Goal: Task Accomplishment & Management: Use online tool/utility

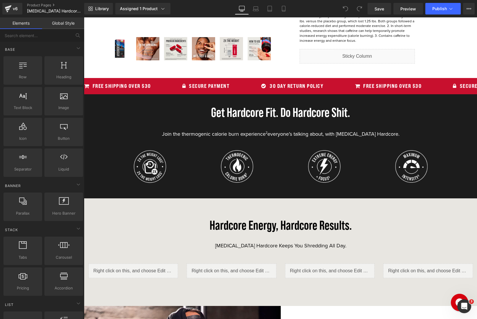
scroll to position [489, 0]
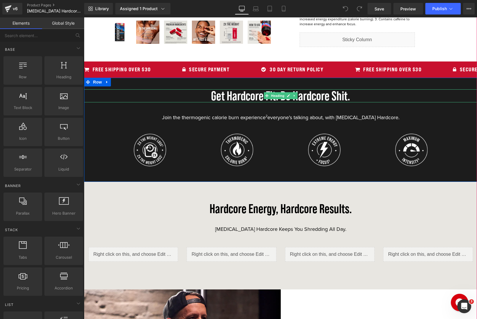
click at [256, 89] on h3 "Get Hardcore Fit. Do Hardcore Shit." at bounding box center [280, 95] width 393 height 13
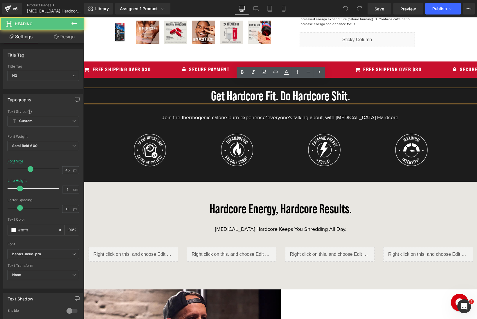
click at [246, 89] on h3 "Get Hardcore Fit. Do Hardcore Shit." at bounding box center [280, 95] width 393 height 13
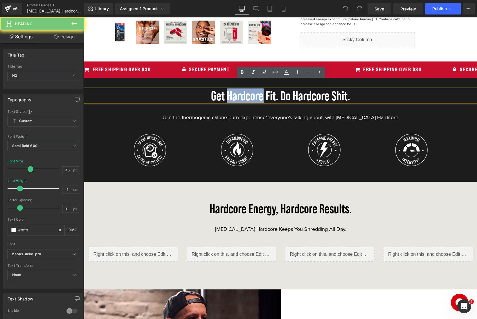
click at [246, 89] on h3 "Get Hardcore Fit. Do Hardcore Shit." at bounding box center [280, 95] width 393 height 13
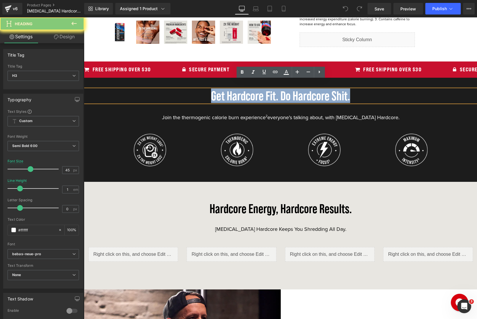
paste div
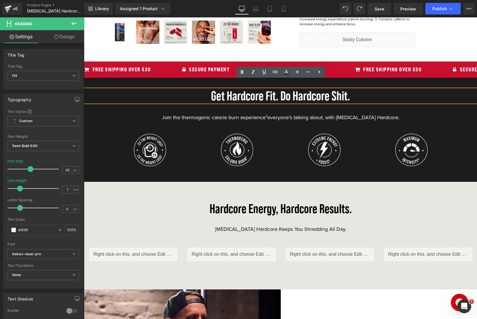
click at [244, 89] on h3 "Get Hardcore Fit. Do Hardcore Shit." at bounding box center [280, 95] width 393 height 13
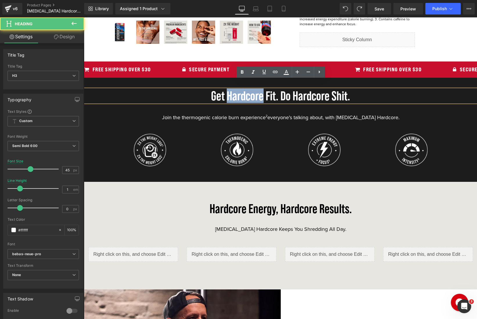
click at [244, 89] on h3 "Get Hardcore Fit. Do Hardcore Shit." at bounding box center [280, 95] width 393 height 13
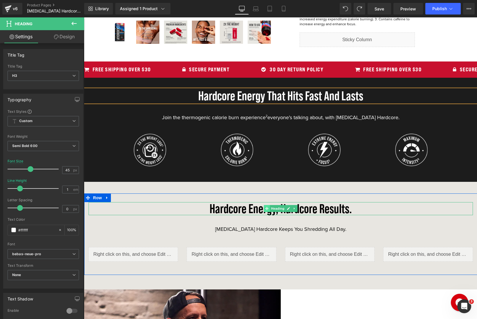
drag, startPoint x: 279, startPoint y: 200, endPoint x: 266, endPoint y: 201, distance: 13.1
click at [279, 205] on span "Heading" at bounding box center [278, 208] width 16 height 7
click at [252, 202] on h3 "Hardcore Energy, Hardcore Results." at bounding box center [281, 208] width 384 height 13
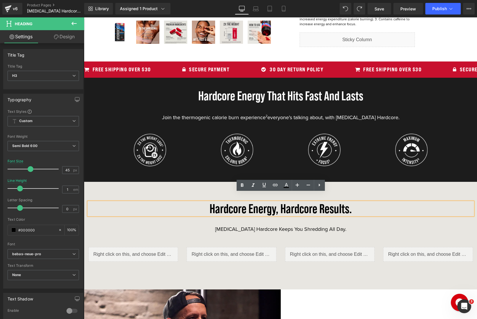
click at [247, 202] on h3 "Hardcore Energy, Hardcore Results." at bounding box center [281, 208] width 384 height 13
drag, startPoint x: 248, startPoint y: 201, endPoint x: 319, endPoint y: 199, distance: 71.1
click at [319, 202] on h3 "Hardcore Energy, Hardcore Results." at bounding box center [281, 208] width 384 height 13
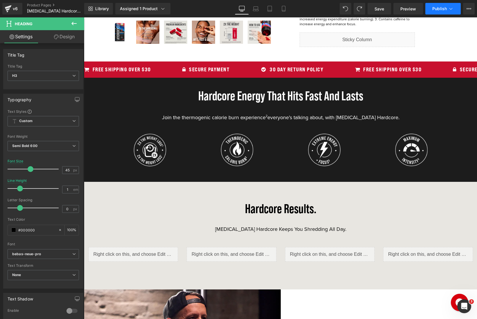
click at [436, 7] on span "Publish" at bounding box center [439, 8] width 15 height 5
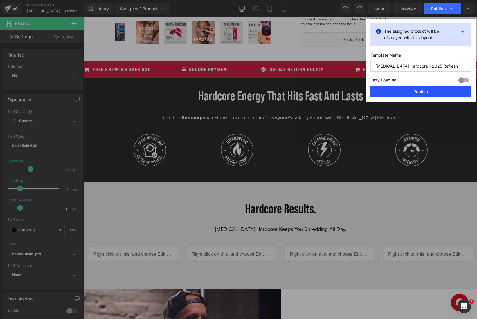
drag, startPoint x: 427, startPoint y: 89, endPoint x: 384, endPoint y: 57, distance: 53.5
click at [427, 89] on button "Publish" at bounding box center [420, 92] width 100 height 12
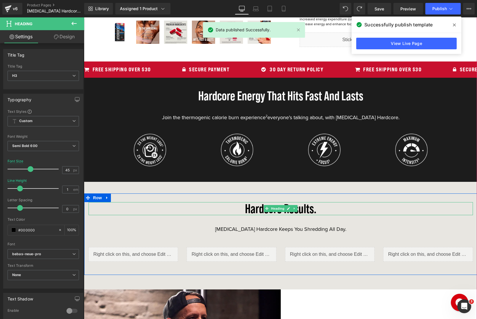
click at [326, 202] on h3 "Hardcore Results." at bounding box center [281, 208] width 384 height 13
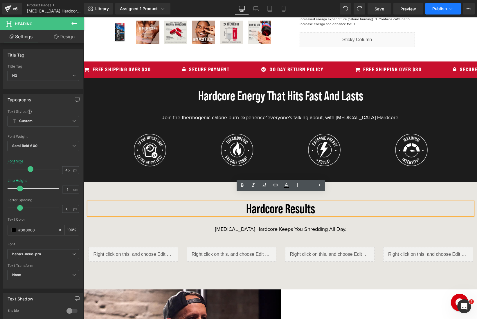
click at [431, 12] on button "Publish" at bounding box center [442, 9] width 35 height 12
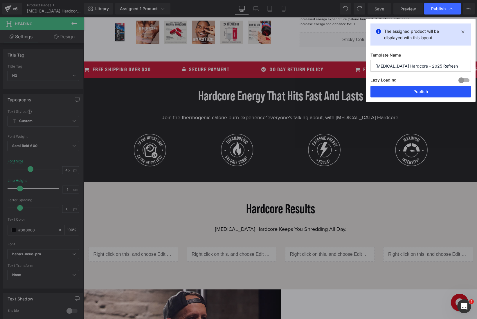
drag, startPoint x: 415, startPoint y: 91, endPoint x: 331, endPoint y: 73, distance: 86.2
click at [415, 91] on button "Publish" at bounding box center [420, 92] width 100 height 12
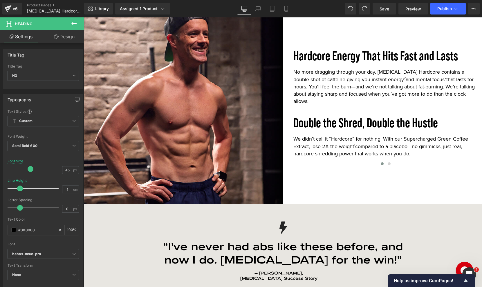
scroll to position [749, 0]
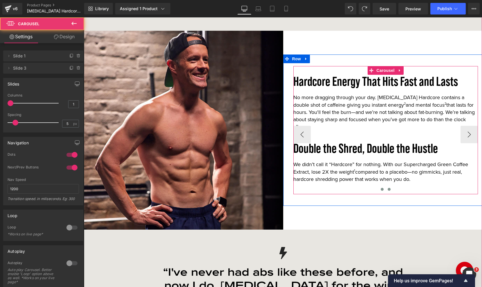
click at [388, 188] on span at bounding box center [389, 189] width 3 height 3
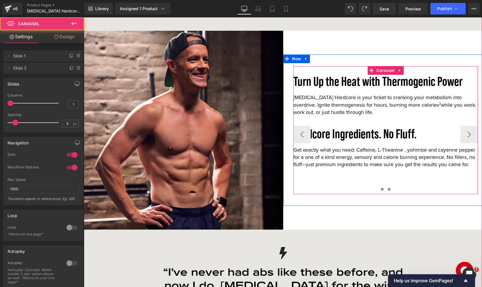
click at [382, 188] on span at bounding box center [382, 189] width 3 height 3
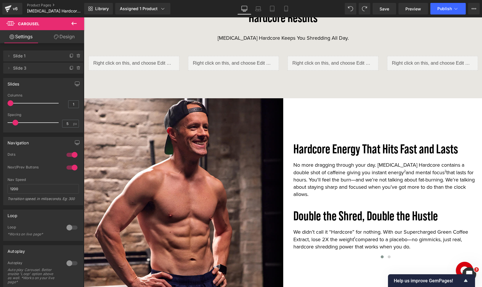
scroll to position [698, 0]
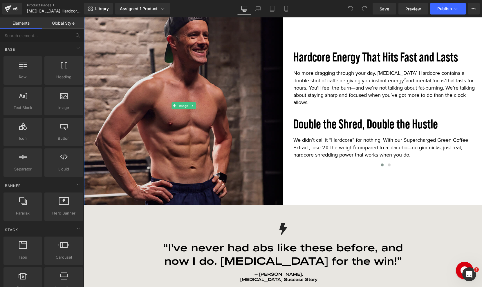
scroll to position [749, 0]
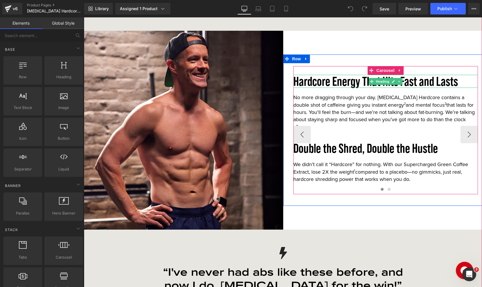
click at [337, 79] on h3 "Hardcore Energy That Hits Fast and Lasts" at bounding box center [385, 81] width 185 height 13
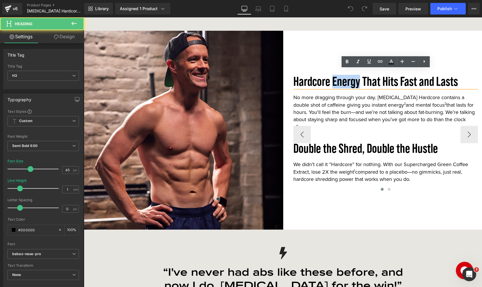
click at [337, 79] on h3 "Hardcore Energy That Hits Fast and Lasts" at bounding box center [385, 81] width 185 height 13
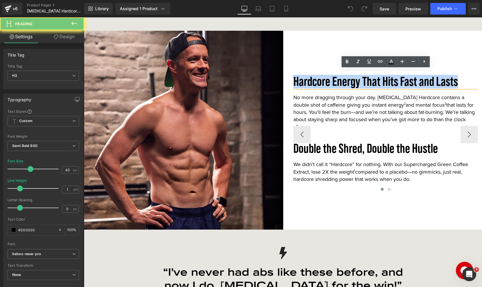
click at [337, 79] on h3 "Hardcore Energy That Hits Fast and Lasts" at bounding box center [385, 81] width 185 height 13
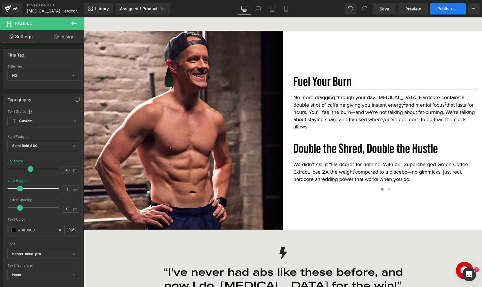
click at [451, 12] on button "Publish" at bounding box center [447, 9] width 35 height 12
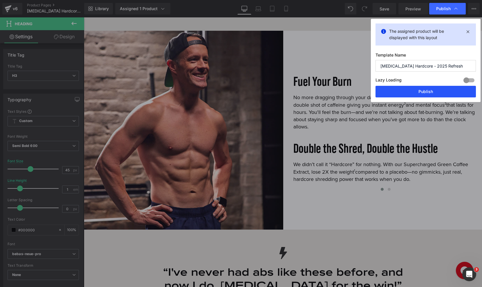
click at [400, 92] on button "Publish" at bounding box center [426, 92] width 100 height 12
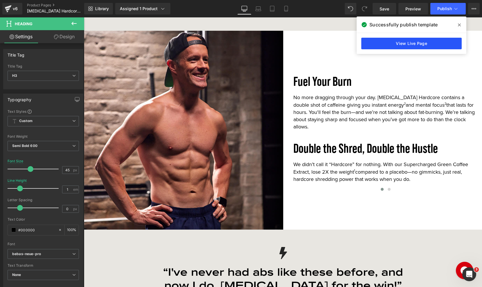
click at [413, 44] on link "View Live Page" at bounding box center [411, 44] width 100 height 12
